Goal: Communication & Community: Share content

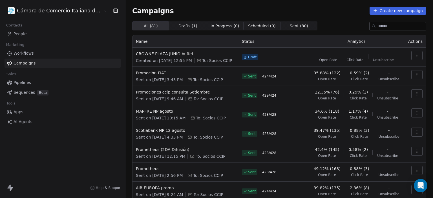
click at [153, 52] on span "CROWNE PLAZA JUNIO buffet" at bounding box center [185, 54] width 99 height 6
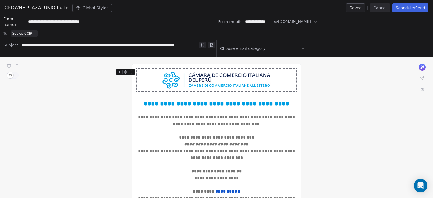
click at [418, 8] on button "Schedule/Send" at bounding box center [411, 7] width 36 height 9
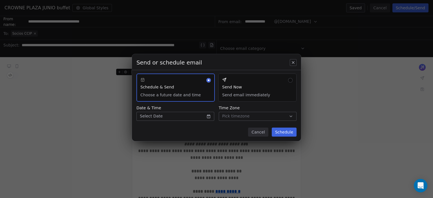
click at [268, 96] on button "Send Now Send email immediately" at bounding box center [257, 88] width 78 height 28
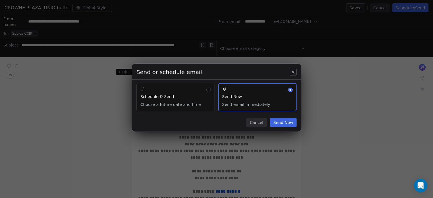
click at [288, 124] on button "Send Now" at bounding box center [283, 122] width 27 height 9
